Goal: Information Seeking & Learning: Learn about a topic

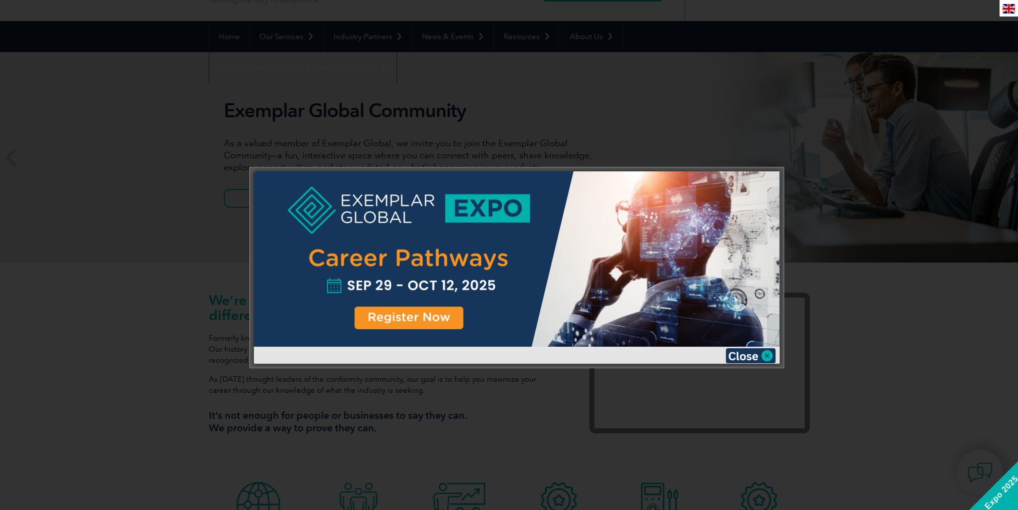
scroll to position [90, 0]
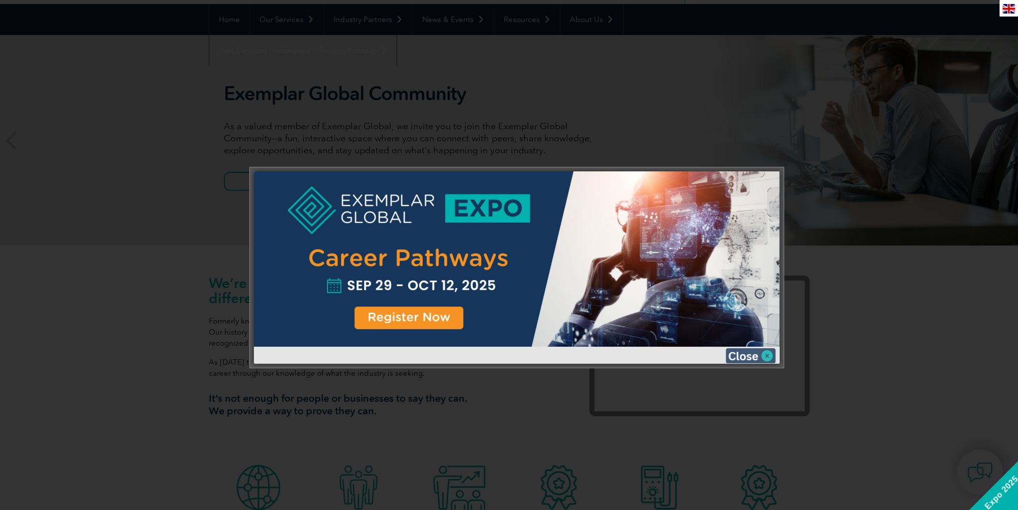
click at [765, 358] on img at bounding box center [750, 355] width 50 height 15
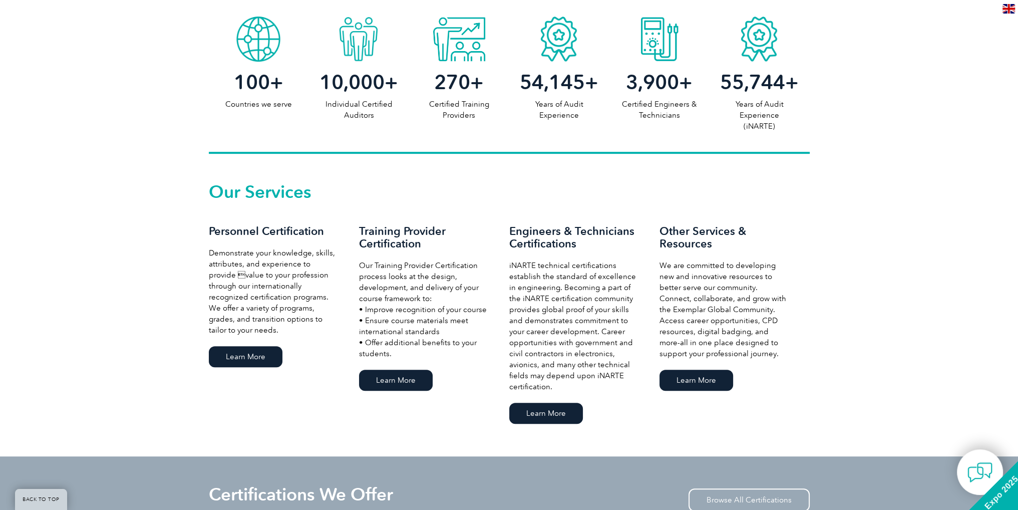
scroll to position [541, 0]
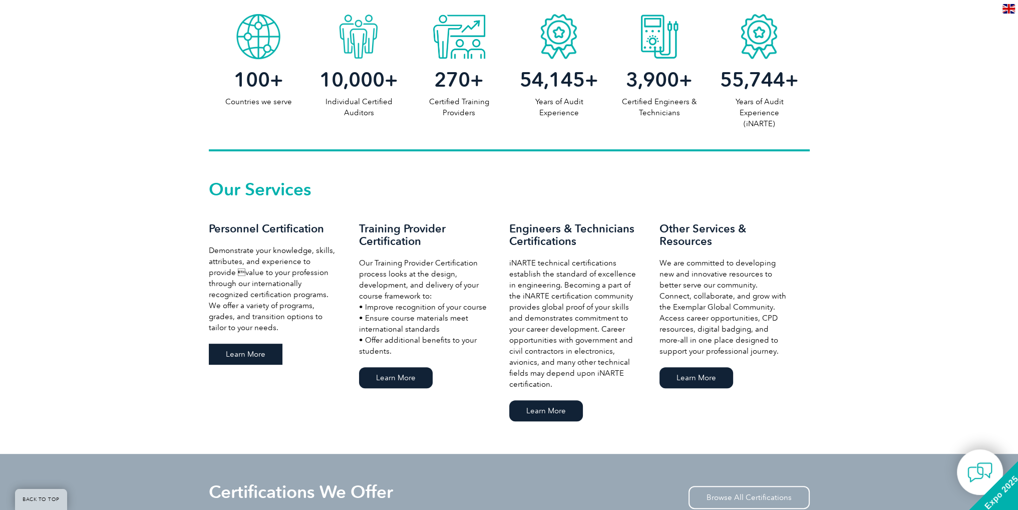
click at [249, 358] on link "Learn More" at bounding box center [246, 353] width 74 height 21
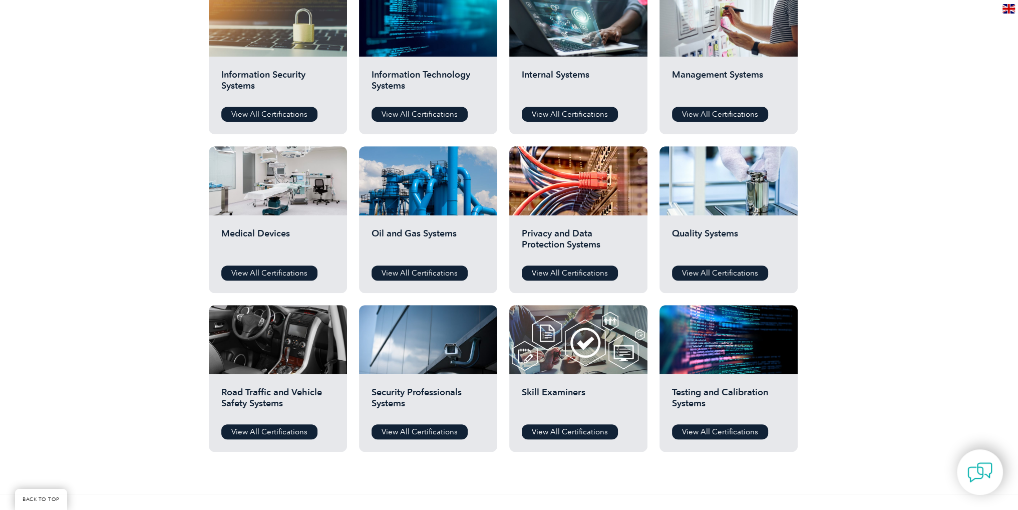
scroll to position [501, 0]
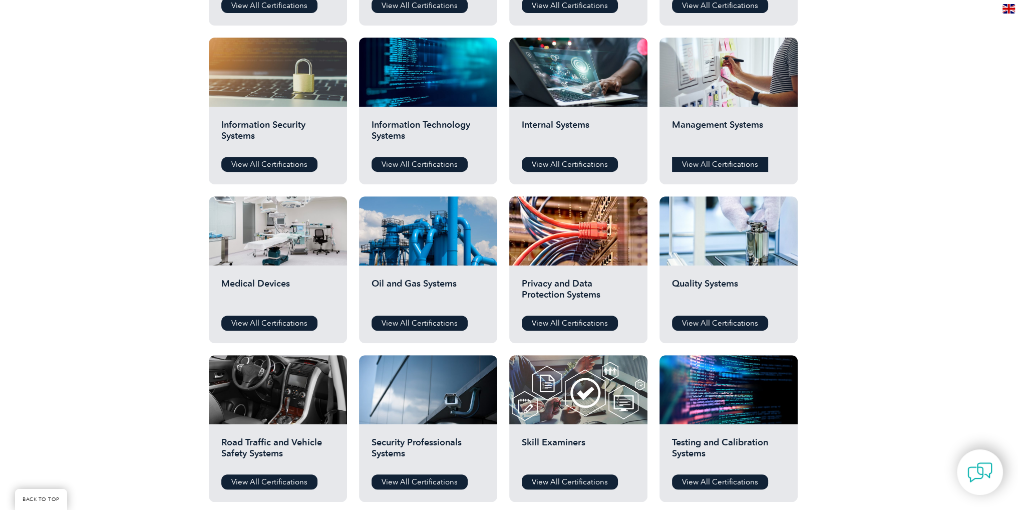
click at [709, 162] on link "View All Certifications" at bounding box center [720, 164] width 96 height 15
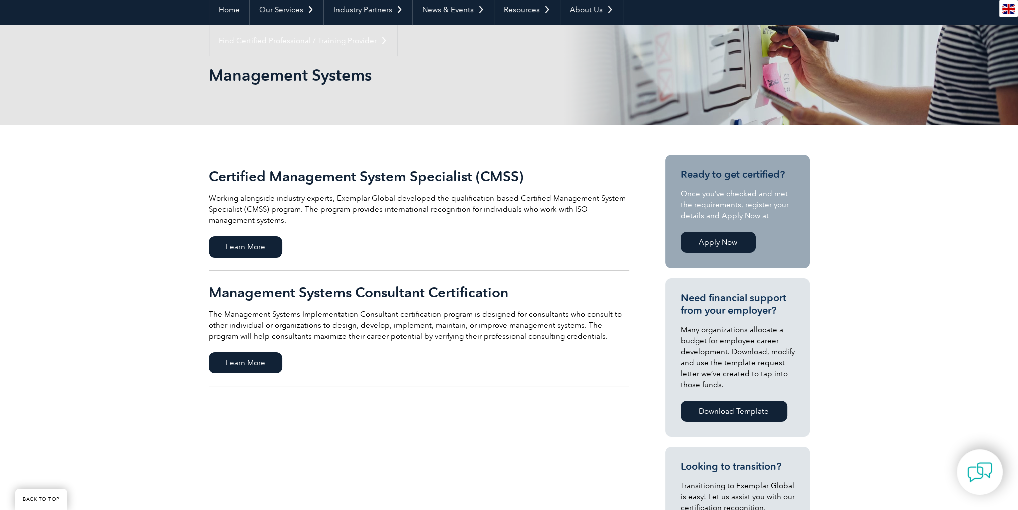
scroll to position [150, 0]
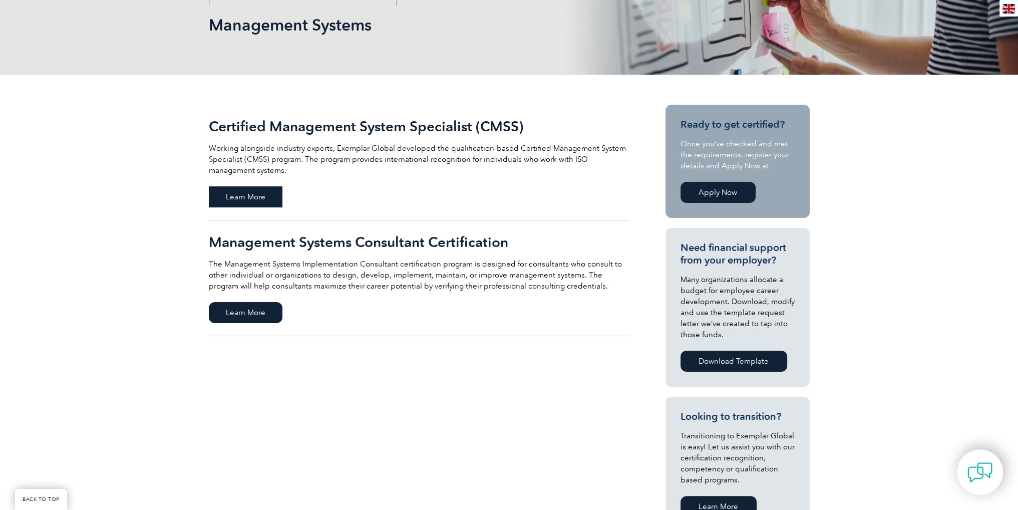
click at [235, 205] on span "Learn More" at bounding box center [246, 196] width 74 height 21
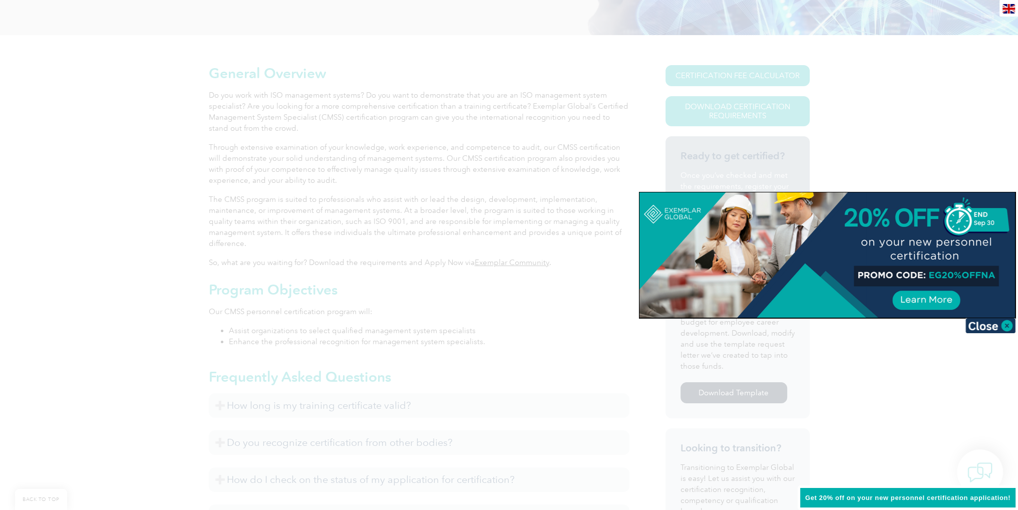
scroll to position [168, 0]
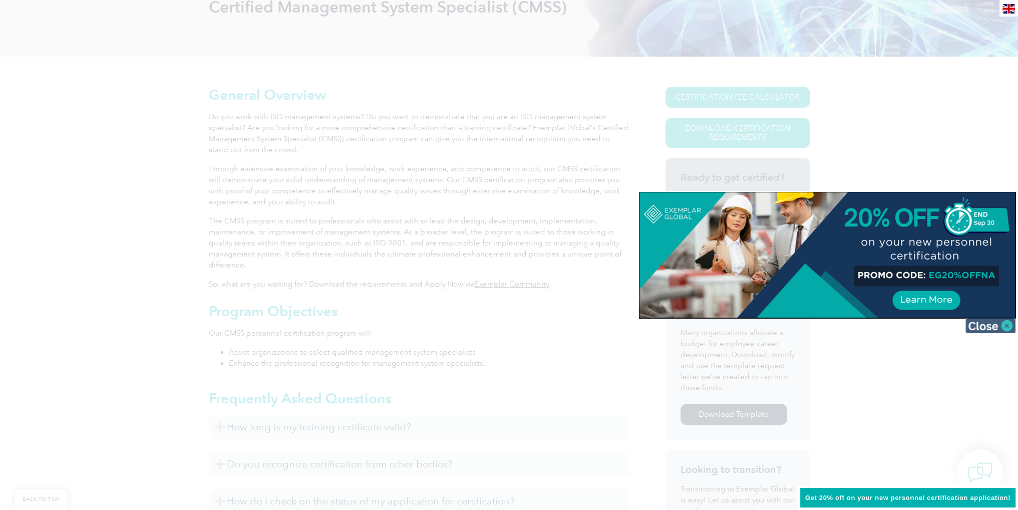
click at [983, 326] on img at bounding box center [990, 325] width 50 height 15
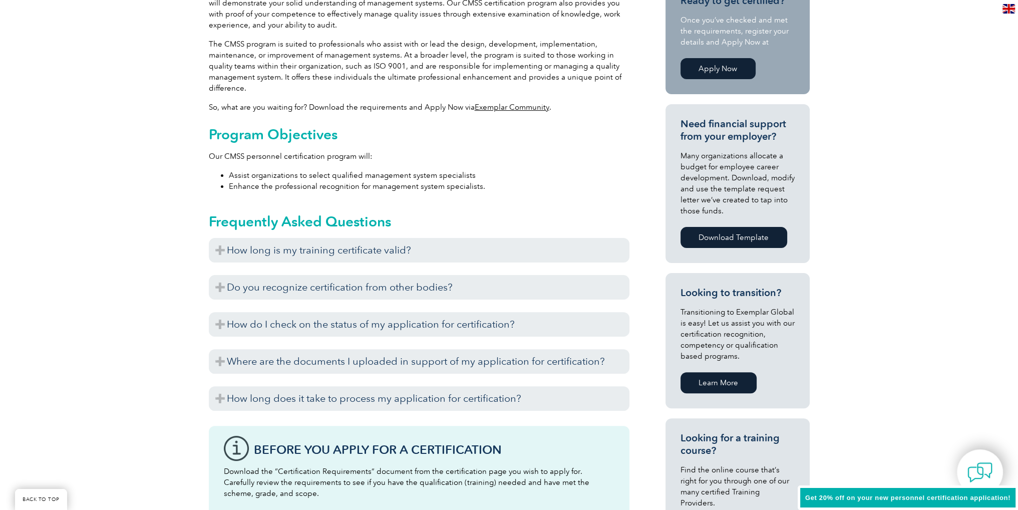
scroll to position [368, 0]
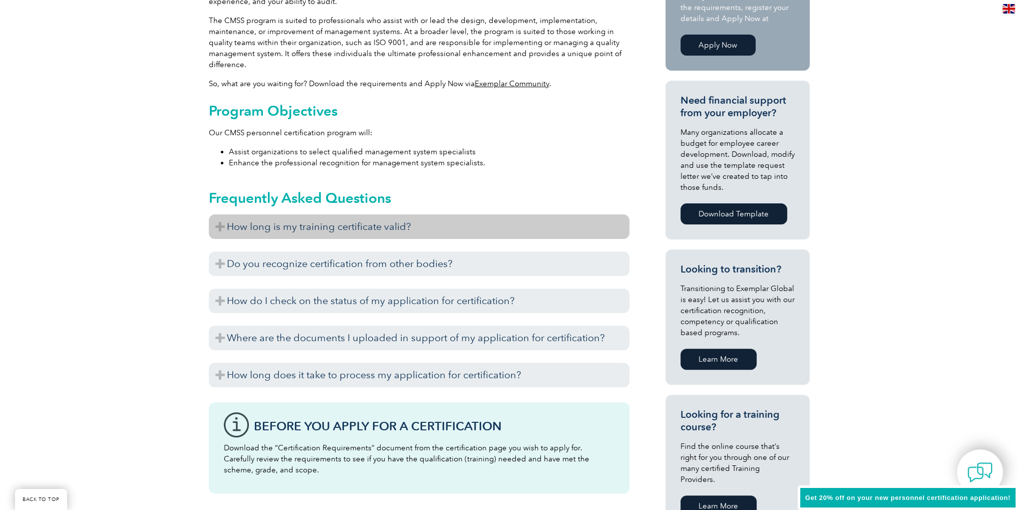
click at [221, 223] on h3 "How long is my training certificate valid?" at bounding box center [419, 226] width 420 height 25
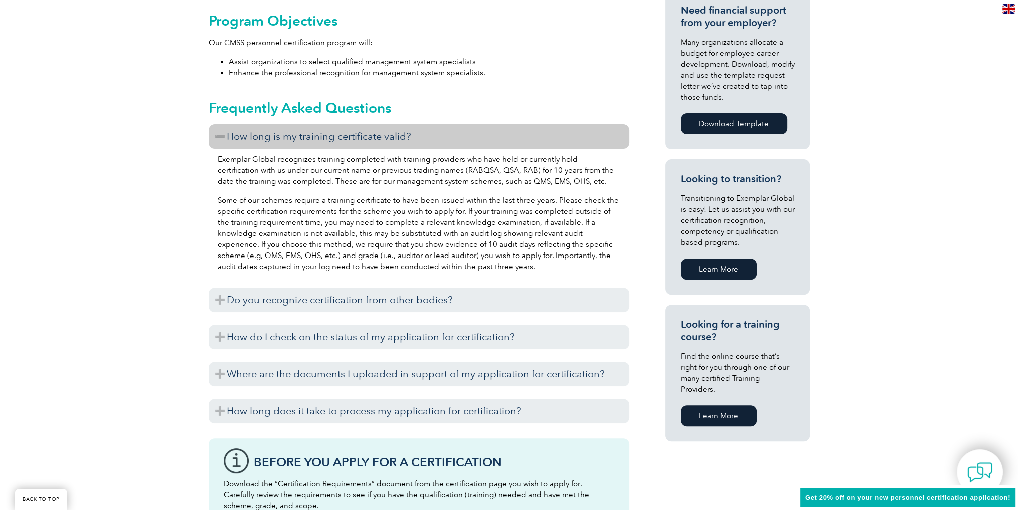
scroll to position [519, 0]
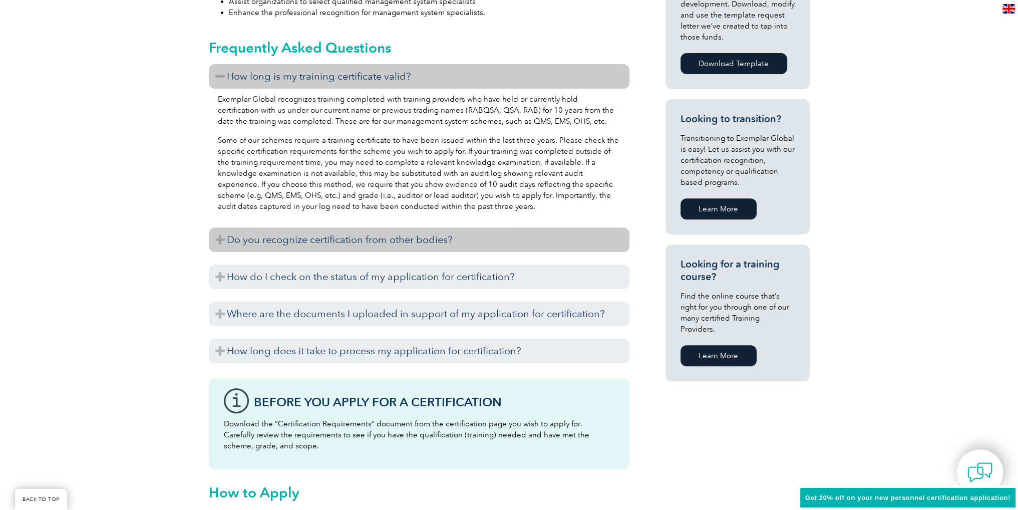
click at [222, 241] on h3 "Do you recognize certification from other bodies?" at bounding box center [419, 239] width 420 height 25
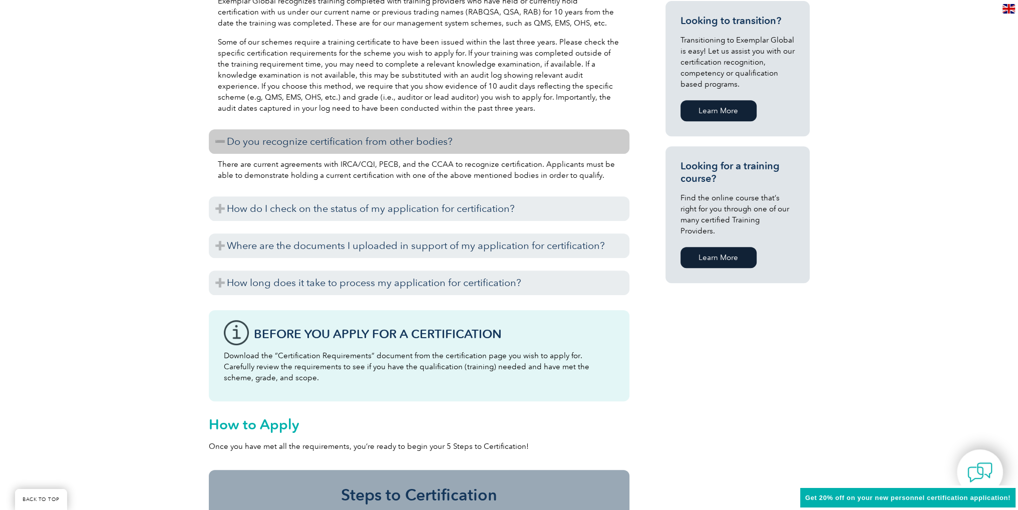
scroll to position [619, 0]
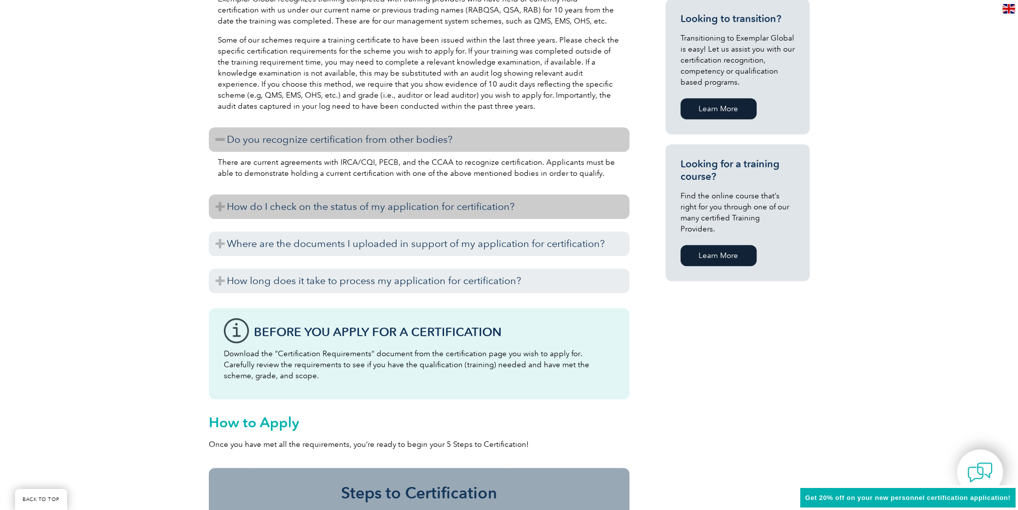
click at [214, 206] on h3 "How do I check on the status of my application for certification?" at bounding box center [419, 206] width 420 height 25
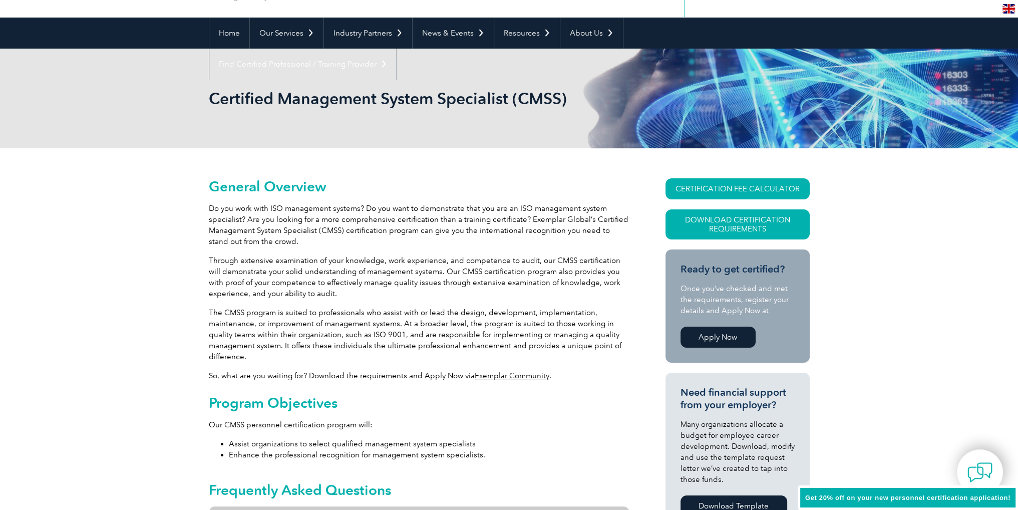
scroll to position [0, 0]
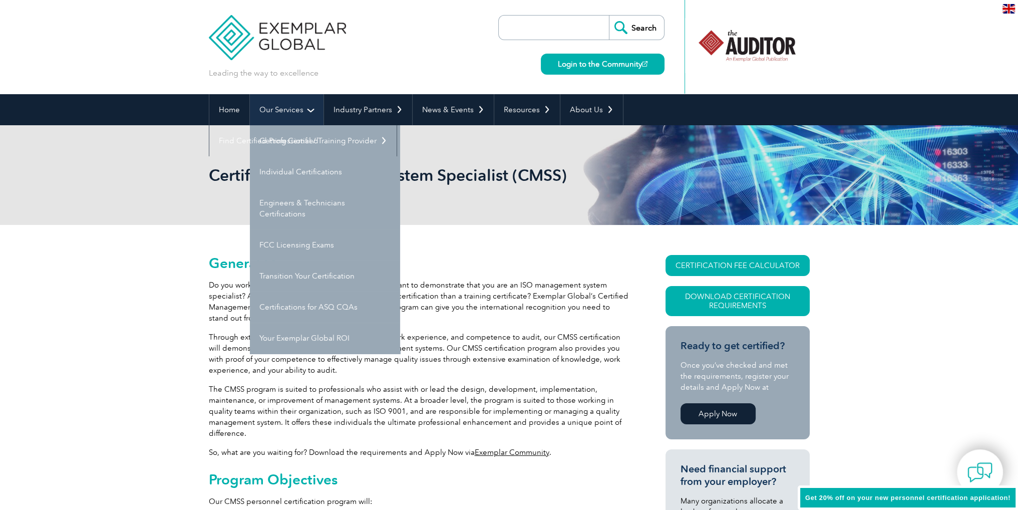
click at [297, 110] on link "Our Services" at bounding box center [287, 109] width 74 height 31
